Goal: Task Accomplishment & Management: Manage account settings

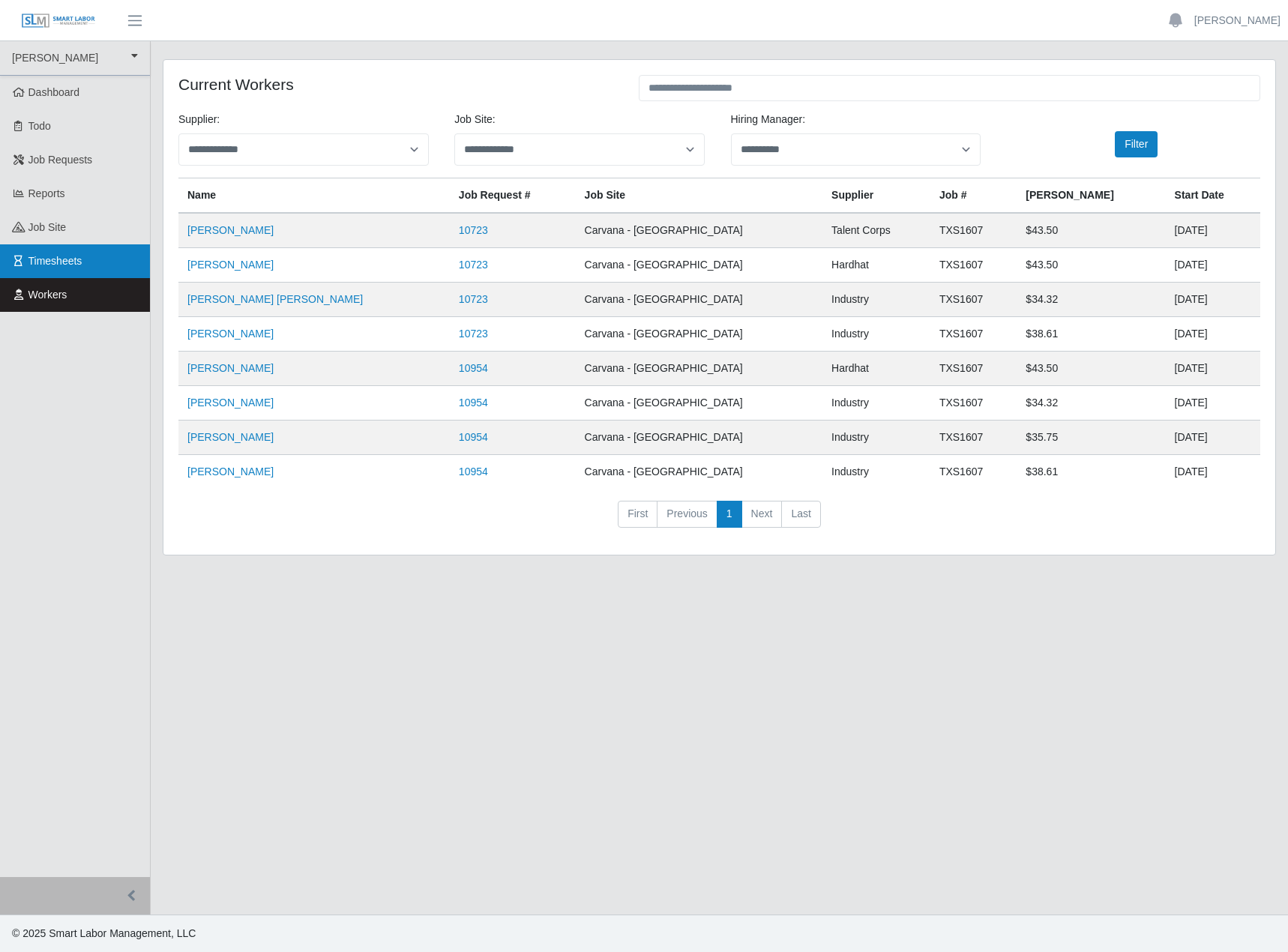
click at [60, 267] on span "Timesheets" at bounding box center [56, 261] width 54 height 12
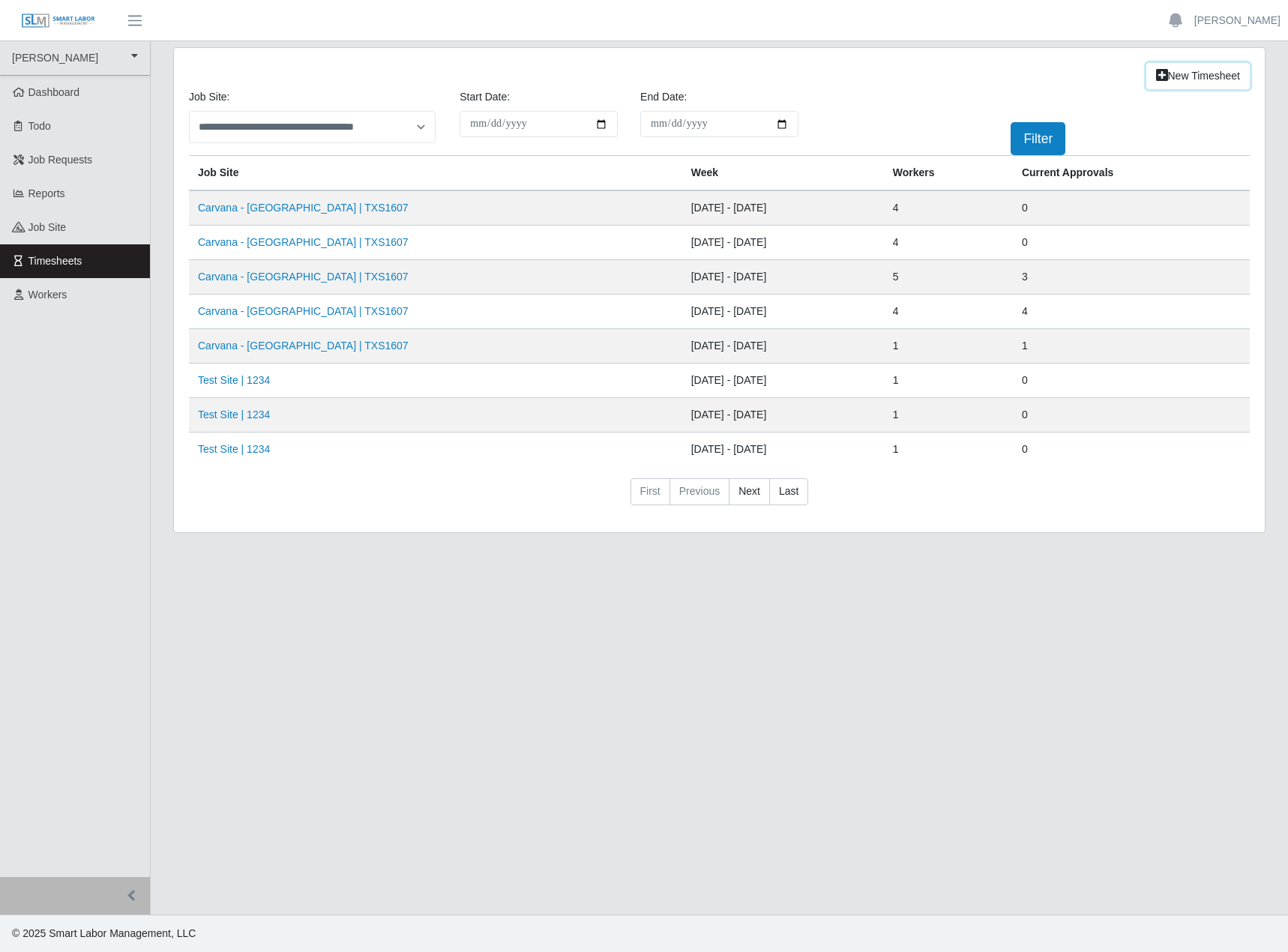
click at [1153, 83] on link "New Timesheet" at bounding box center [1198, 76] width 104 height 26
click at [808, 505] on link "Last" at bounding box center [789, 492] width 39 height 27
click at [749, 505] on link "Next" at bounding box center [749, 492] width 41 height 27
click at [1147, 79] on link "New Timesheet" at bounding box center [1198, 76] width 104 height 26
drag, startPoint x: 305, startPoint y: 242, endPoint x: 302, endPoint y: 249, distance: 7.6
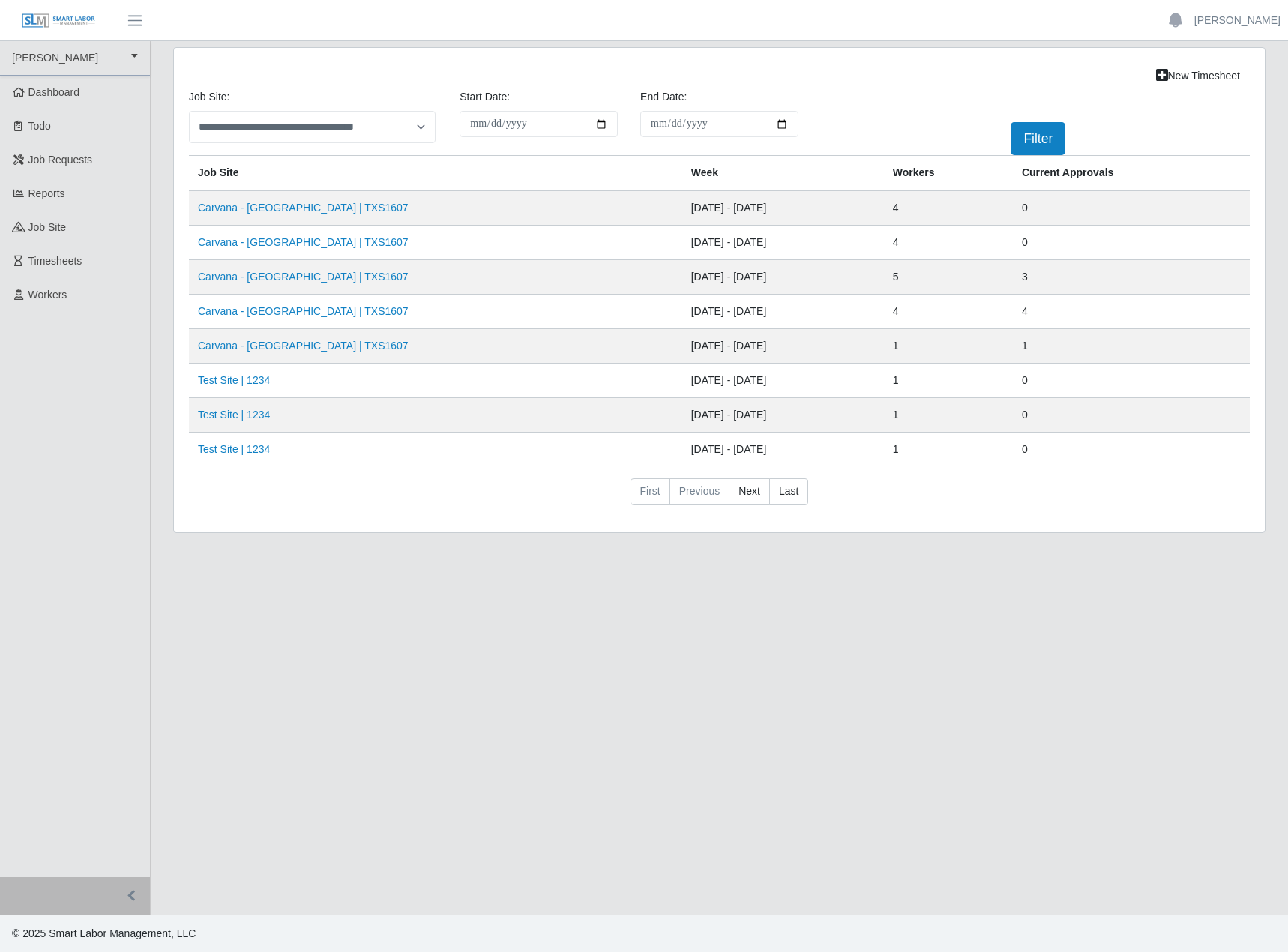
click at [304, 214] on link "Carvana - Dallas | TXS1607" at bounding box center [303, 208] width 211 height 12
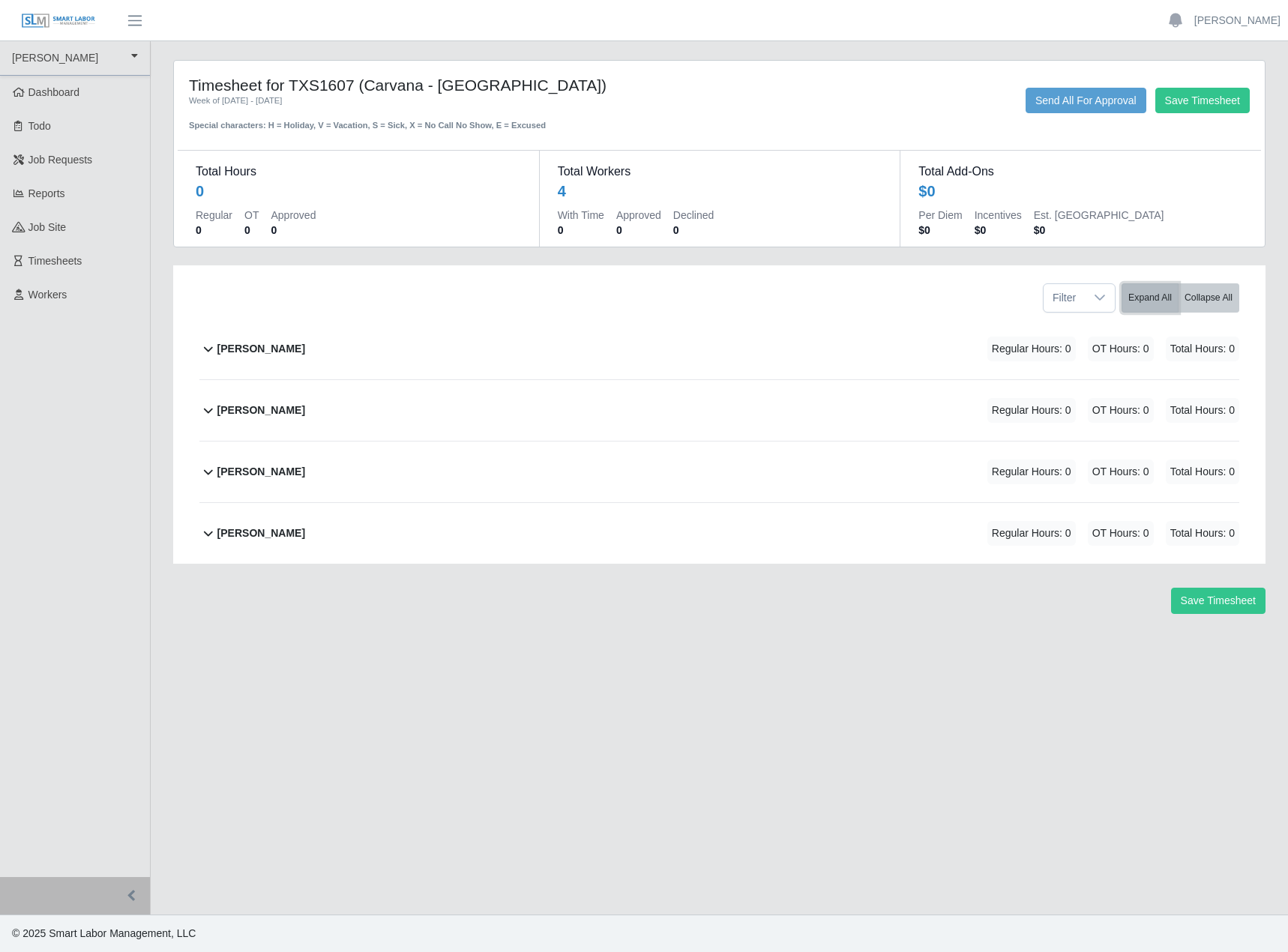
click at [1133, 313] on button "Expand All" at bounding box center [1150, 298] width 57 height 29
